Goal: Use online tool/utility: Utilize a website feature to perform a specific function

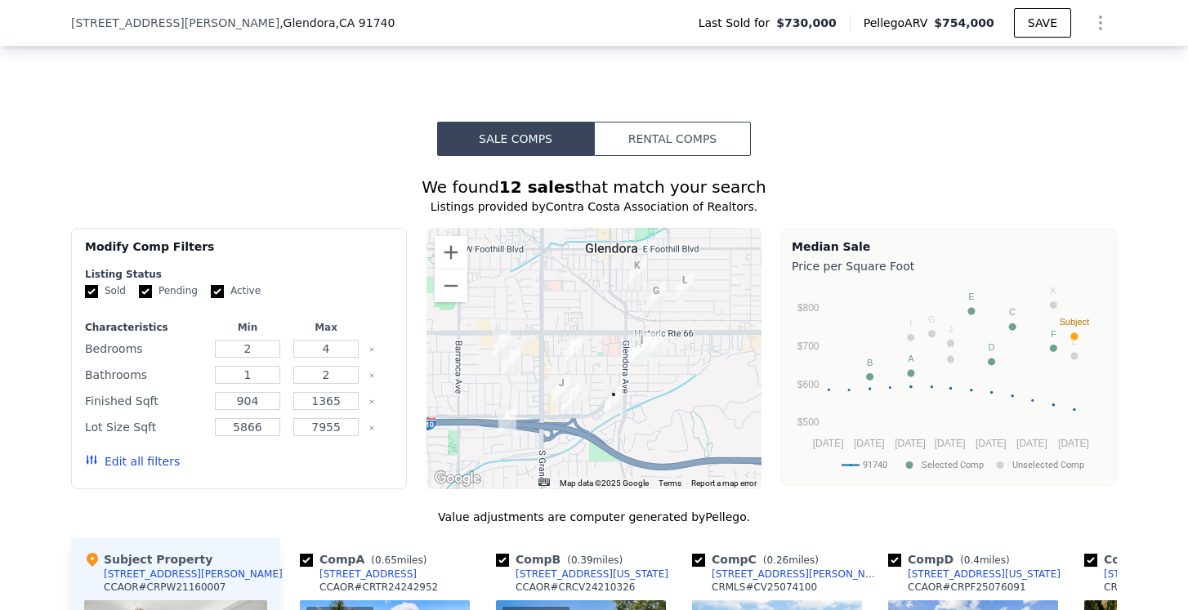
scroll to position [1337, 0]
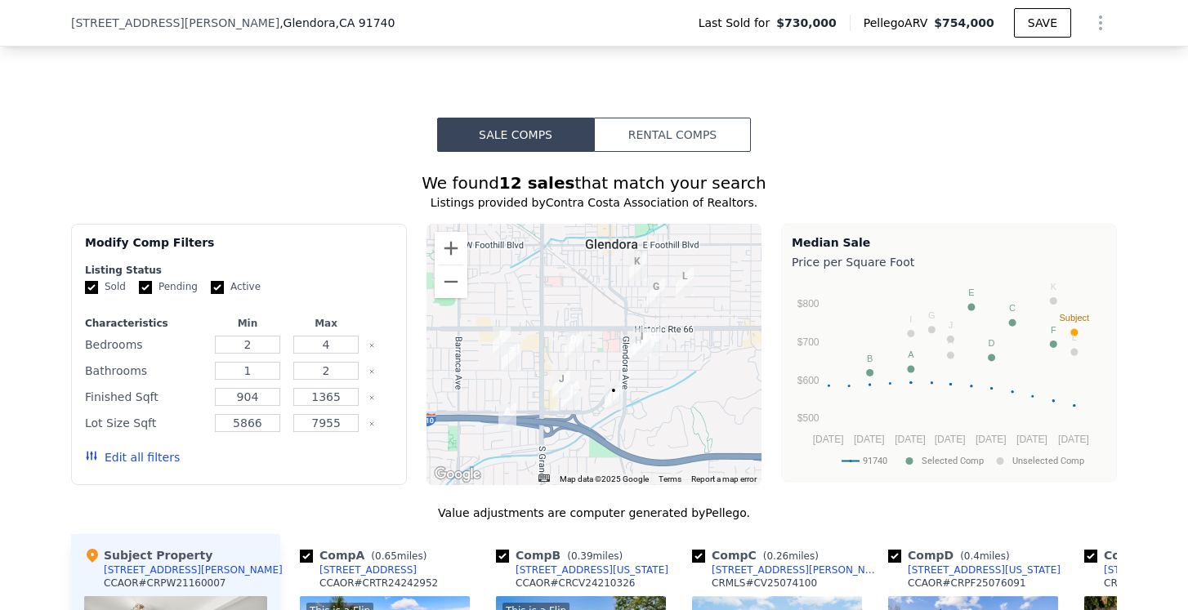
click at [644, 145] on button "Rental Comps" at bounding box center [672, 135] width 157 height 34
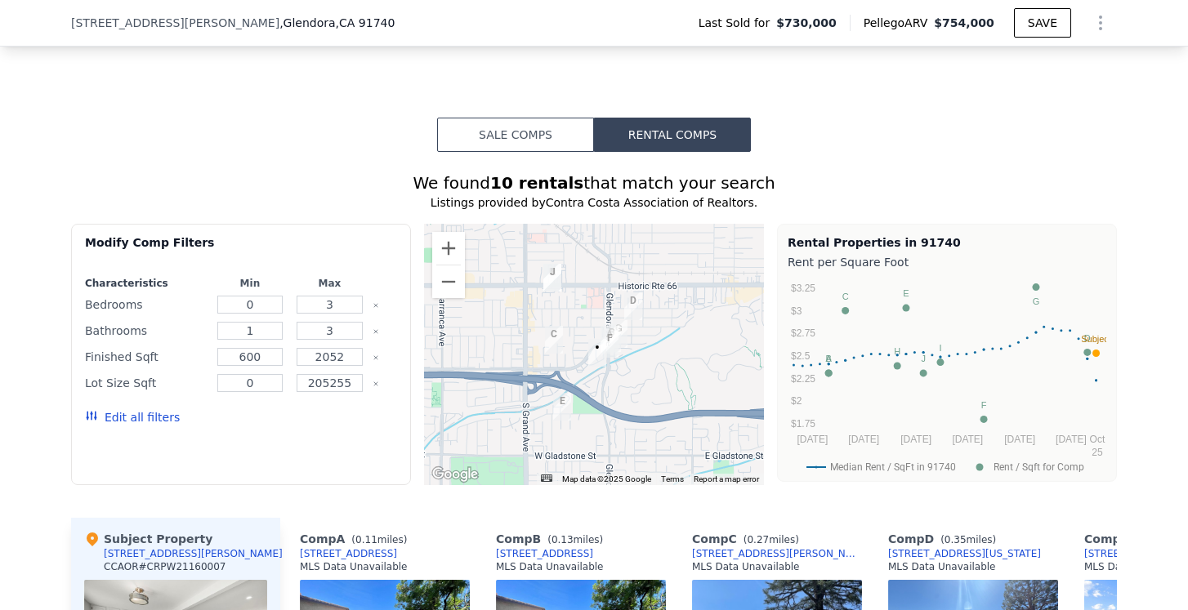
click at [530, 135] on button "Sale Comps" at bounding box center [515, 135] width 157 height 34
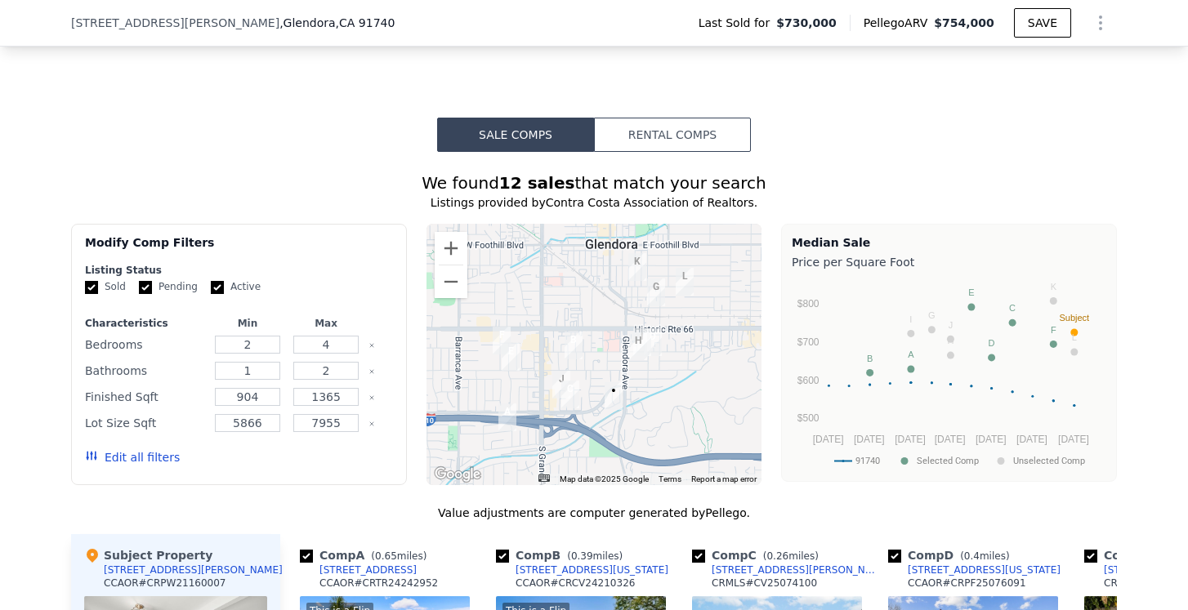
click at [666, 139] on button "Rental Comps" at bounding box center [672, 135] width 157 height 34
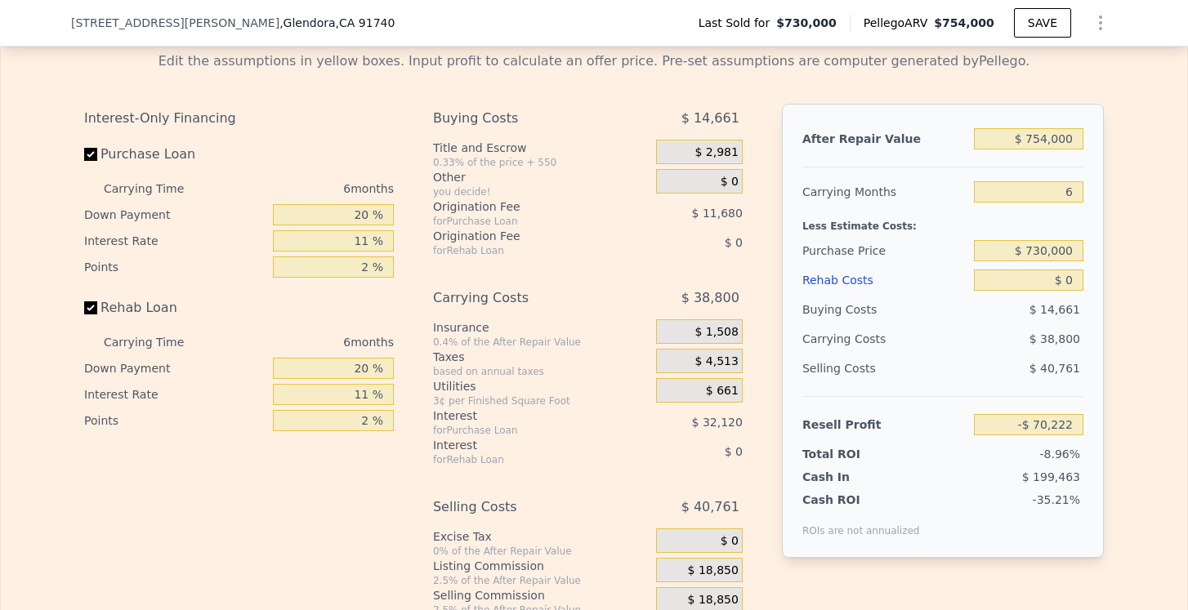
scroll to position [2454, 0]
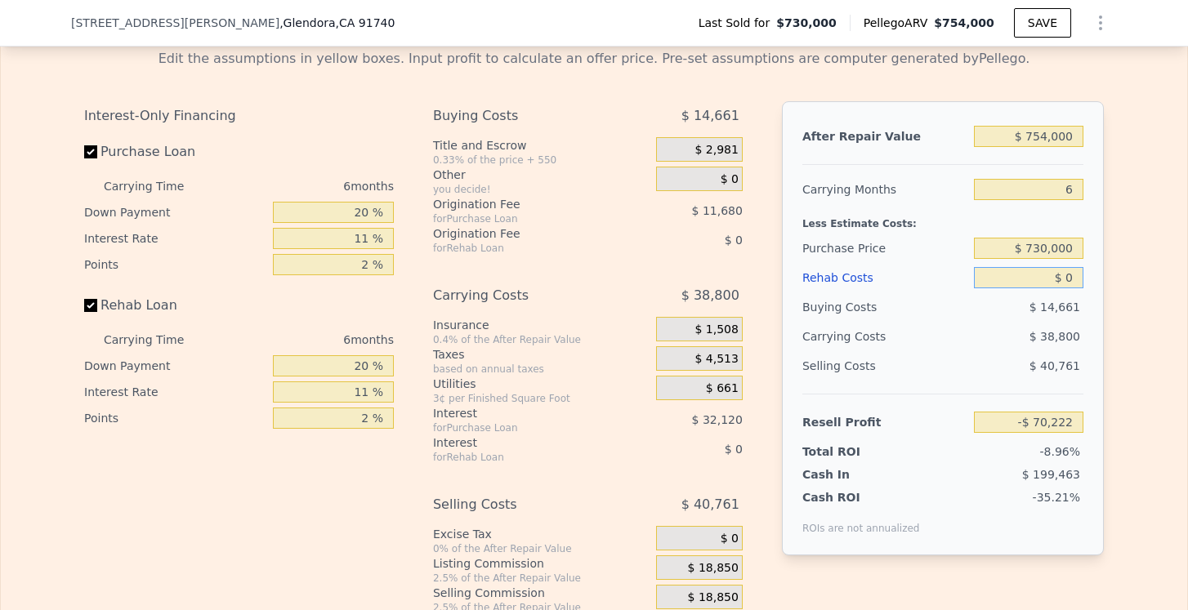
drag, startPoint x: 1051, startPoint y: 273, endPoint x: 1105, endPoint y: 274, distance: 54.7
click at [1105, 274] on div "Edit the assumptions in yellow boxes. Input profit to calculate an offer price.…" at bounding box center [594, 340] width 1046 height 608
type input "$ 3"
type input "-$ 70,225"
type input "$ 30"
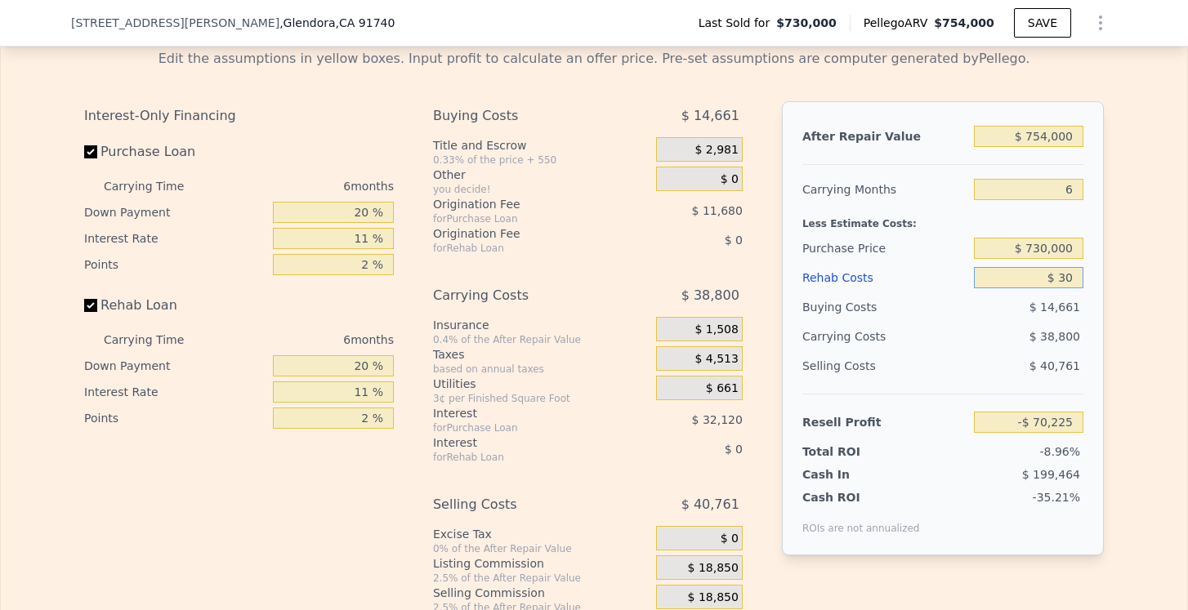
type input "-$ 70,252"
type input "$ 300"
type input "-$ 70,539"
type input "$ 3,000"
type input "-$ 73,402"
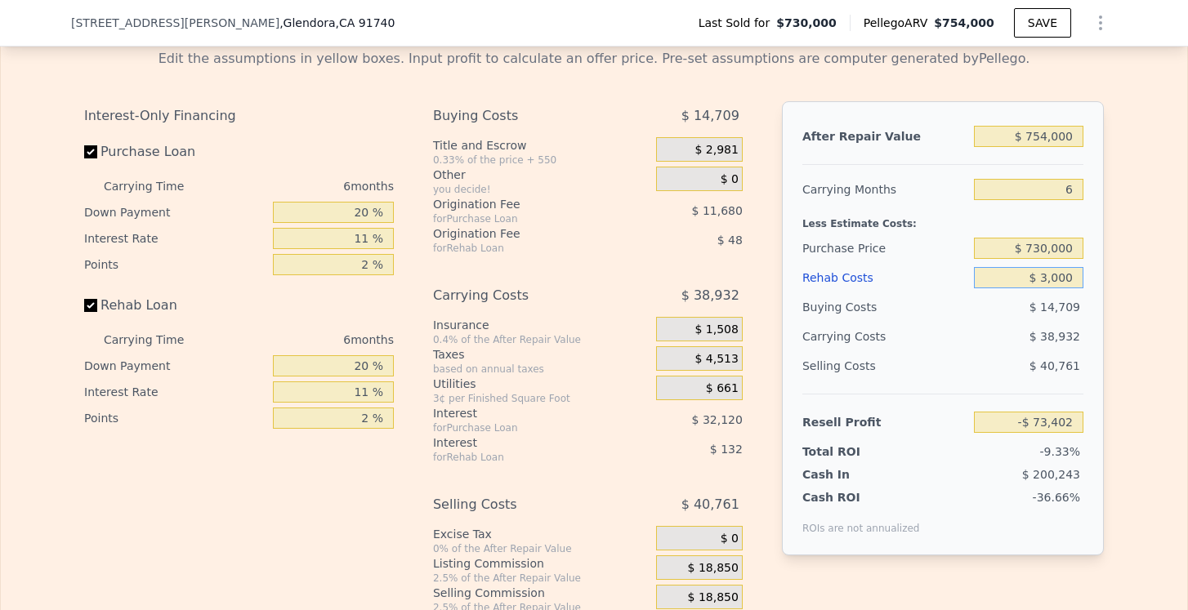
type input "$ 30,000"
type input "-$ 102,022"
click at [982, 368] on div "$ 40,761" at bounding box center [1029, 365] width 110 height 29
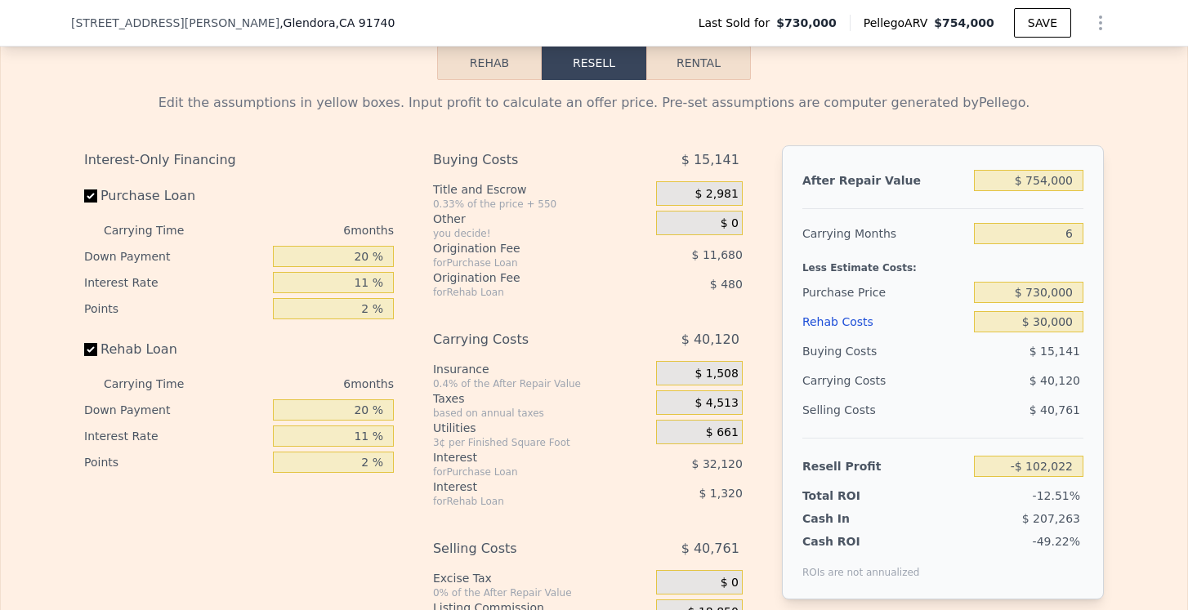
scroll to position [2423, 0]
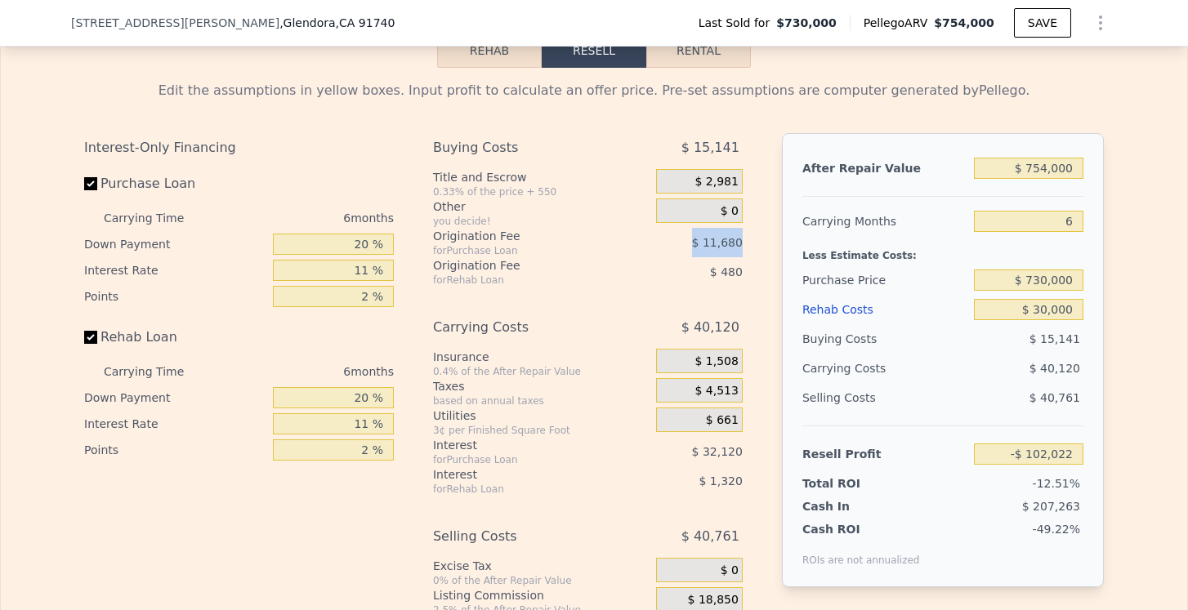
drag, startPoint x: 690, startPoint y: 243, endPoint x: 750, endPoint y: 248, distance: 60.7
click at [750, 248] on div "Buying Costs $ 15,141 Title and Escrow 0.33% of the price + 550 $ 2,981 Other y…" at bounding box center [594, 404] width 323 height 543
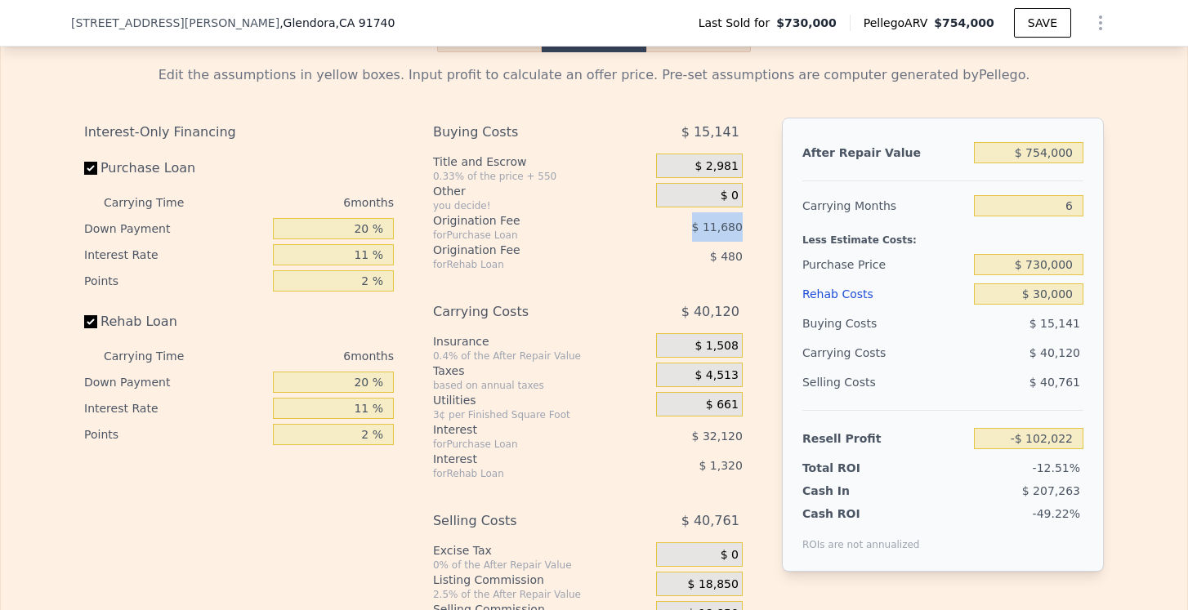
scroll to position [2445, 0]
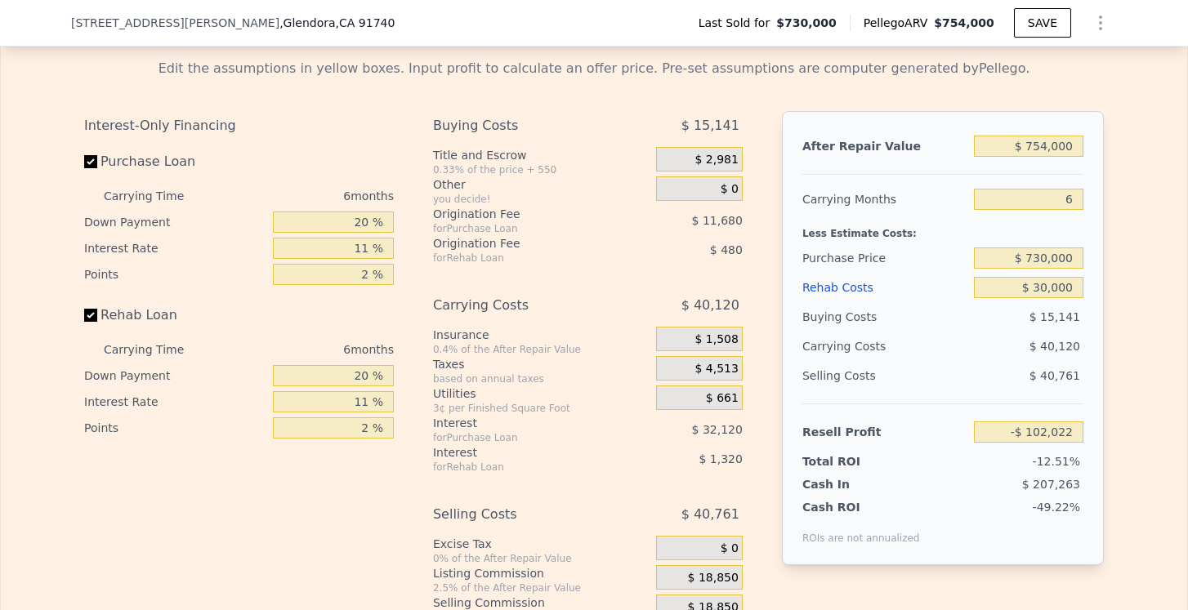
click at [755, 257] on div "Buying Costs $ 15,141 Title and Escrow 0.33% of the price + 550 $ 2,981 Other y…" at bounding box center [594, 382] width 323 height 543
drag, startPoint x: 747, startPoint y: 252, endPoint x: 699, endPoint y: 252, distance: 48.2
click at [699, 252] on div "Buying Costs $ 15,141 Title and Escrow 0.33% of the price + 550 $ 2,981 Other y…" at bounding box center [594, 382] width 323 height 543
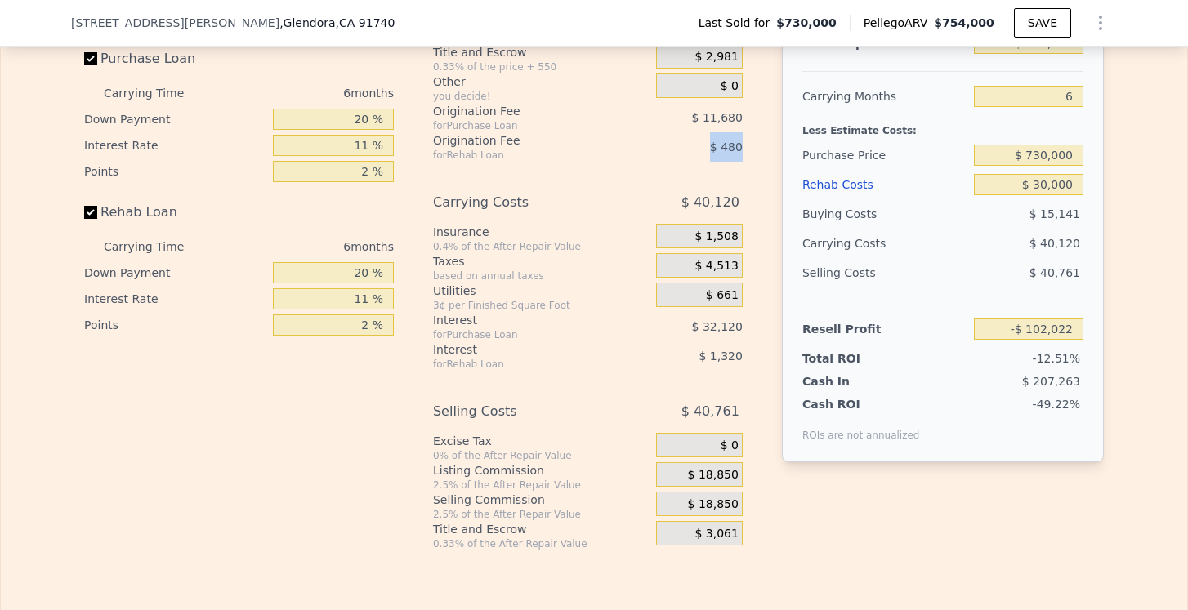
scroll to position [2550, 0]
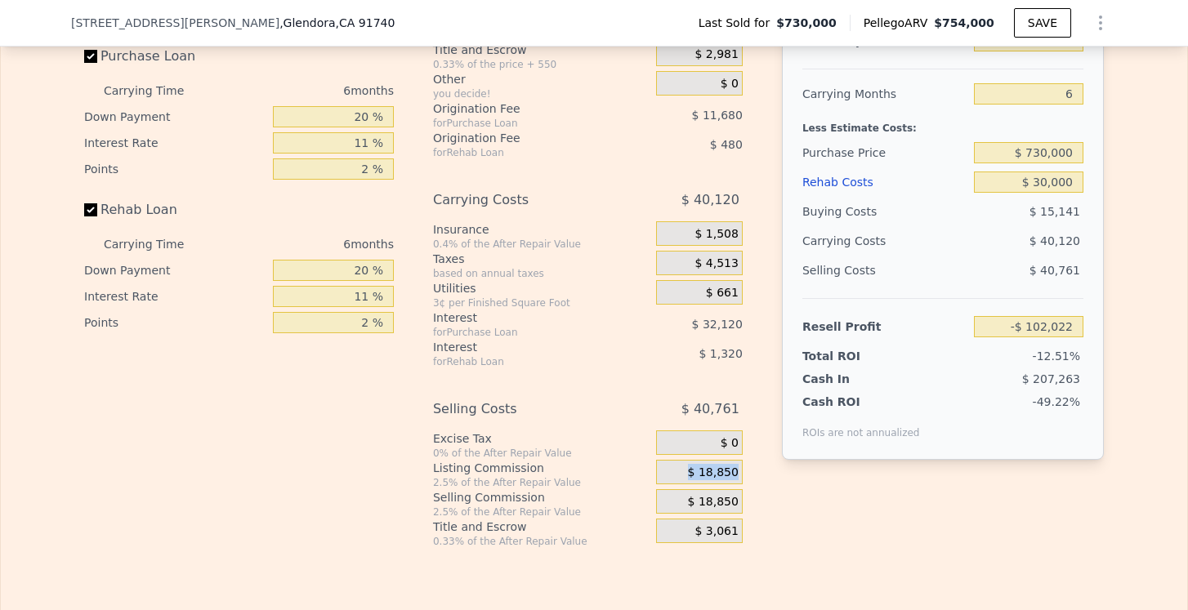
drag, startPoint x: 683, startPoint y: 471, endPoint x: 747, endPoint y: 476, distance: 63.9
click at [747, 476] on div "Buying Costs $ 15,141 Title and Escrow 0.33% of the price + 550 $ 2,981 Other y…" at bounding box center [594, 277] width 323 height 543
click at [764, 488] on div "Interest-Only Financing Purchase Loan Carrying Time 6 months Down Payment 20 % …" at bounding box center [594, 277] width 1020 height 543
drag, startPoint x: 683, startPoint y: 471, endPoint x: 750, endPoint y: 474, distance: 67.1
click at [750, 474] on div "Buying Costs $ 15,141 Title and Escrow 0.33% of the price + 550 $ 2,981 Other y…" at bounding box center [594, 277] width 323 height 543
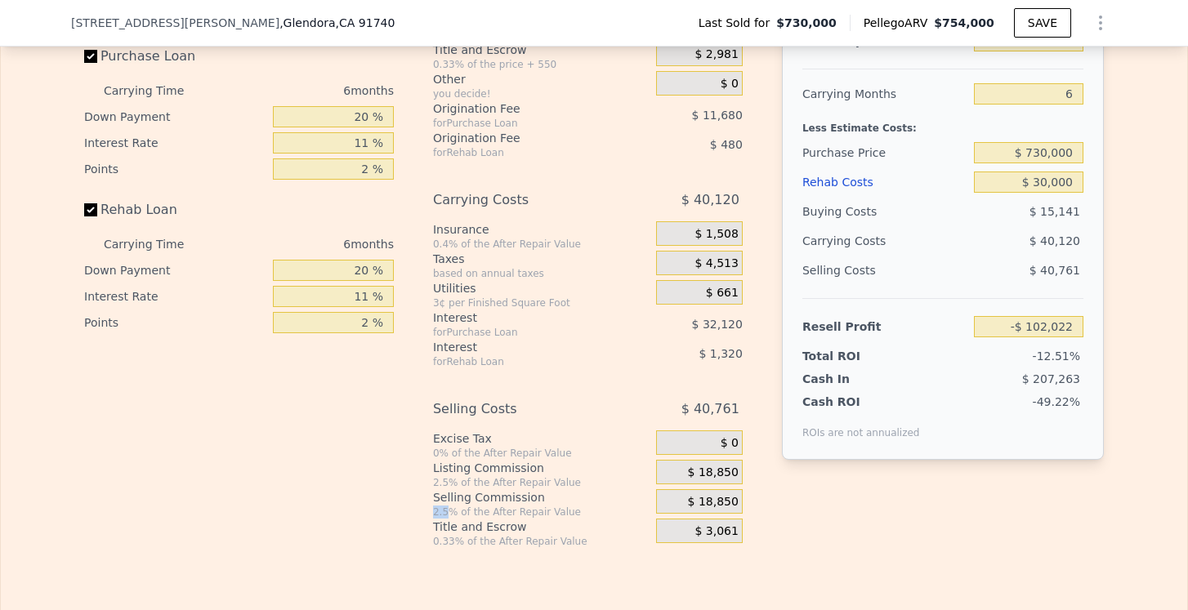
drag, startPoint x: 449, startPoint y: 511, endPoint x: 424, endPoint y: 510, distance: 24.6
click at [425, 510] on div "Interest-Only Financing Purchase Loan Carrying Time 6 months Down Payment 20 % …" at bounding box center [594, 277] width 1020 height 543
click at [588, 478] on div "2.5% of the After Repair Value" at bounding box center [541, 482] width 217 height 13
drag, startPoint x: 427, startPoint y: 476, endPoint x: 592, endPoint y: 482, distance: 164.3
click at [592, 482] on div "Interest-Only Financing Purchase Loan Carrying Time 6 months Down Payment 20 % …" at bounding box center [594, 277] width 1020 height 543
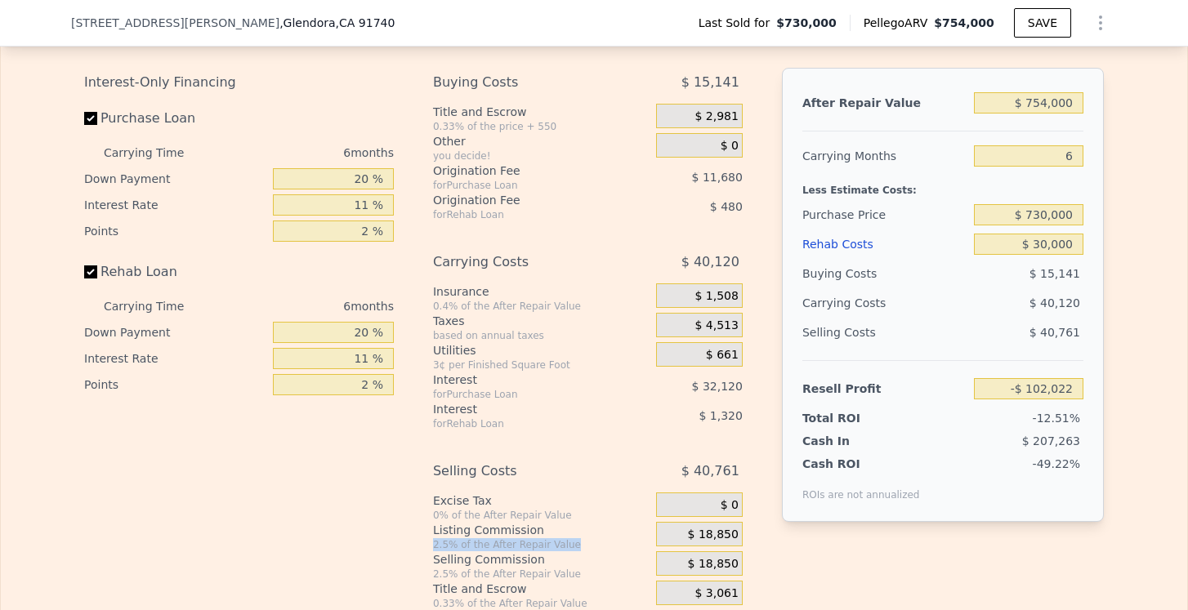
scroll to position [2487, 0]
type input "$ 0"
type input "-$ 70,222"
click at [1137, 100] on div "Edit the assumptions in yellow boxes. Input profit to calculate an offer price.…" at bounding box center [594, 307] width 1186 height 608
click at [1132, 74] on div "Edit the assumptions in yellow boxes. Input profit to calculate an offer price.…" at bounding box center [594, 307] width 1186 height 608
